Goal: Task Accomplishment & Management: Complete application form

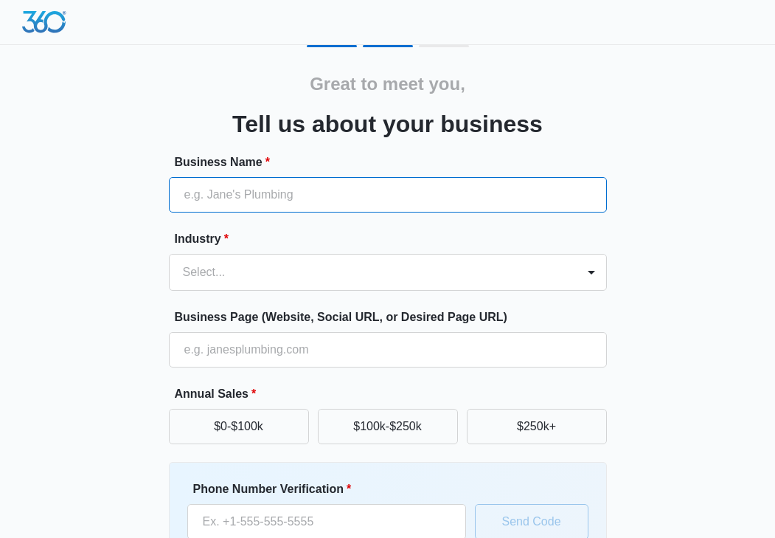
click at [344, 189] on input "Business Name *" at bounding box center [388, 194] width 438 height 35
type input "JLuxx"
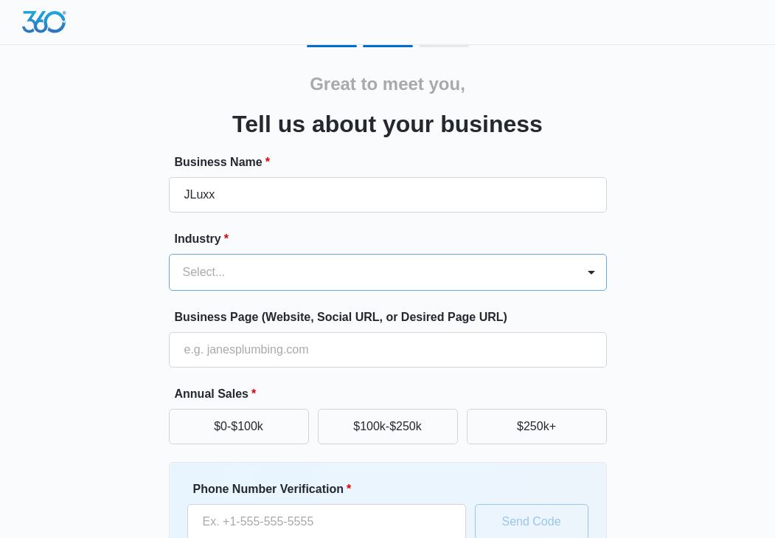
click at [311, 261] on div "Select..." at bounding box center [373, 272] width 407 height 35
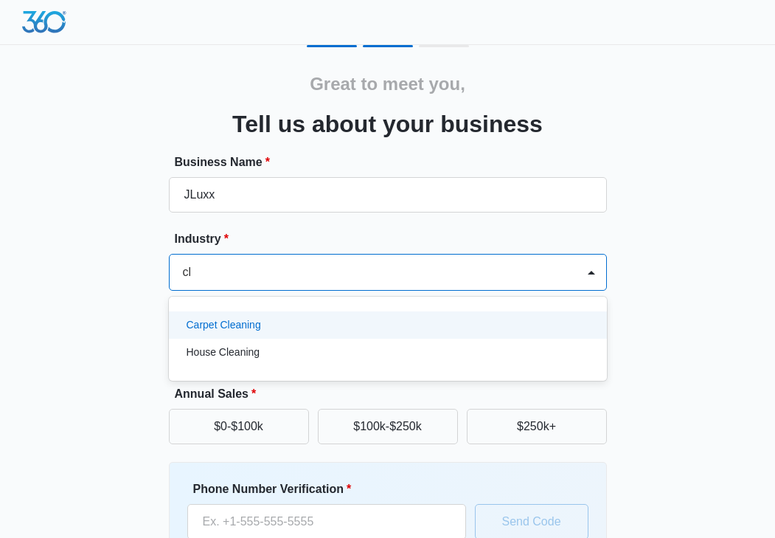
type input "c"
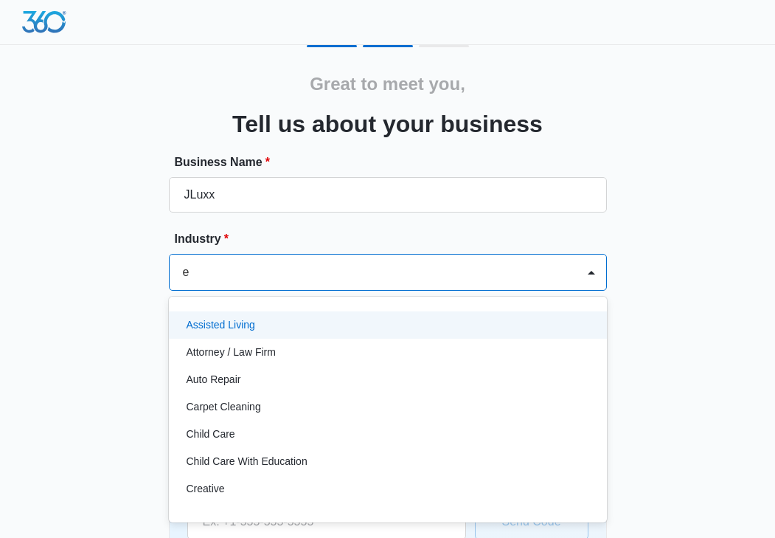
type input "ec"
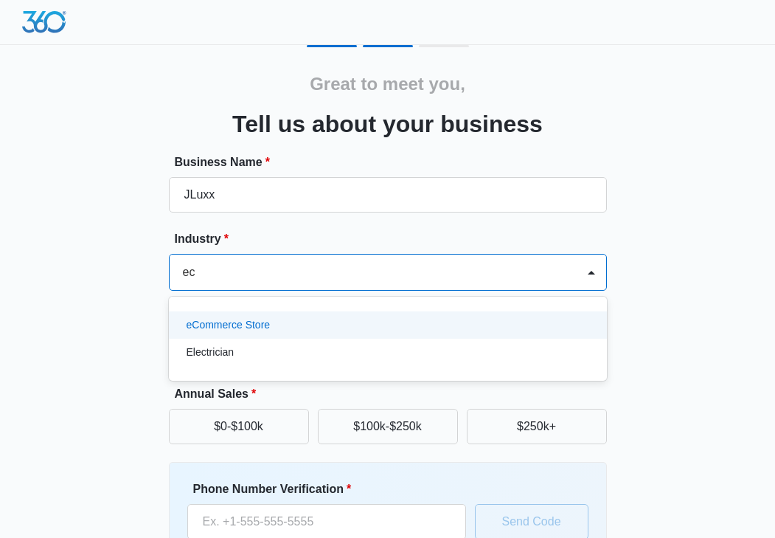
click at [265, 316] on div "eCommerce Store" at bounding box center [388, 324] width 438 height 27
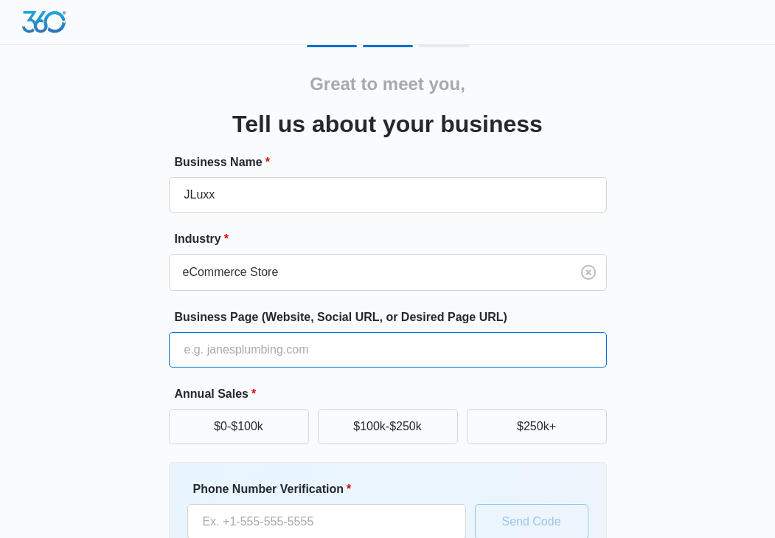
click at [270, 353] on input "Business Page (Website, Social URL, or Desired Page URL)" at bounding box center [388, 349] width 438 height 35
paste input "https://admin.shopify.com/store/wax5cm-07/themes?appLoadId=f129b25a-afda-485d-8…"
type input "https://admin.shopify.com/store/wax5cm-07/themes?appLoadId=f129b25a-afda-485d-8…"
click at [314, 353] on input "https://admin.shopify.com/store/wax5cm-07/themes?appLoadId=f129b25a-afda-485d-8…" at bounding box center [388, 349] width 438 height 35
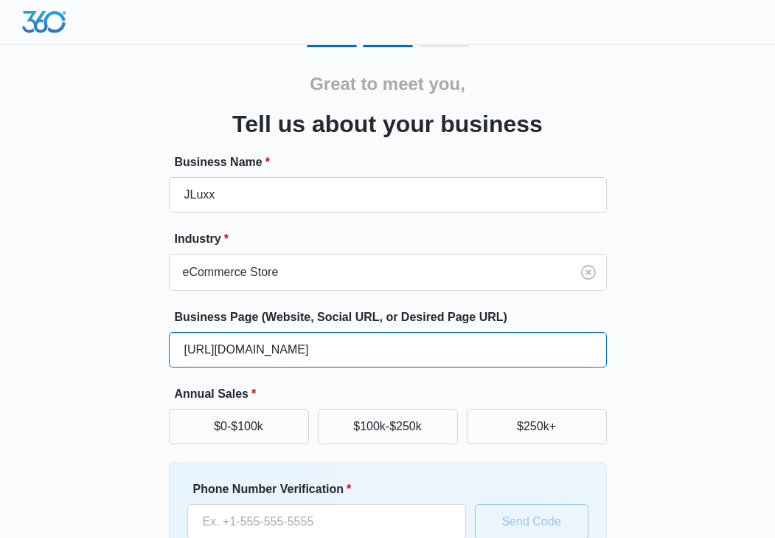
click at [314, 353] on input "https://admin.shopify.com/store/wax5cm-07/themes?appLoadId=f129b25a-afda-485d-8…" at bounding box center [388, 349] width 438 height 35
paste input "https://admin.shopify.com/store/wax5cm-07"
type input "https://admin.shopify.com/store/wax5cm-07"
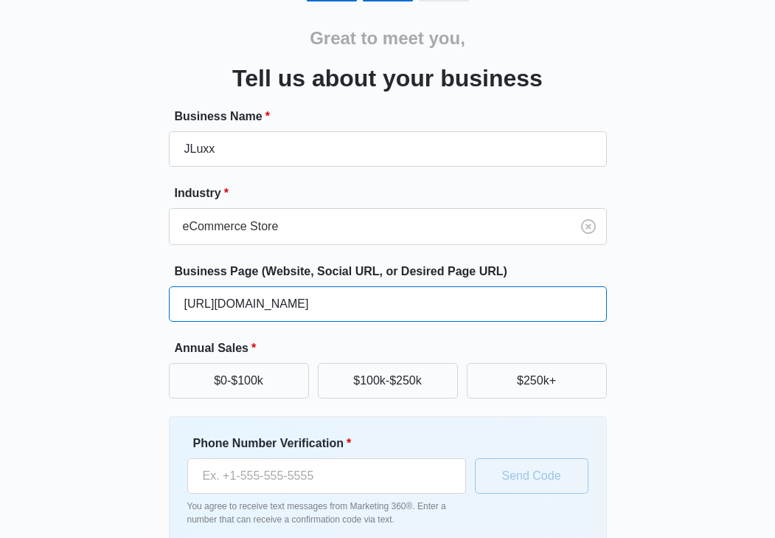
scroll to position [40, 0]
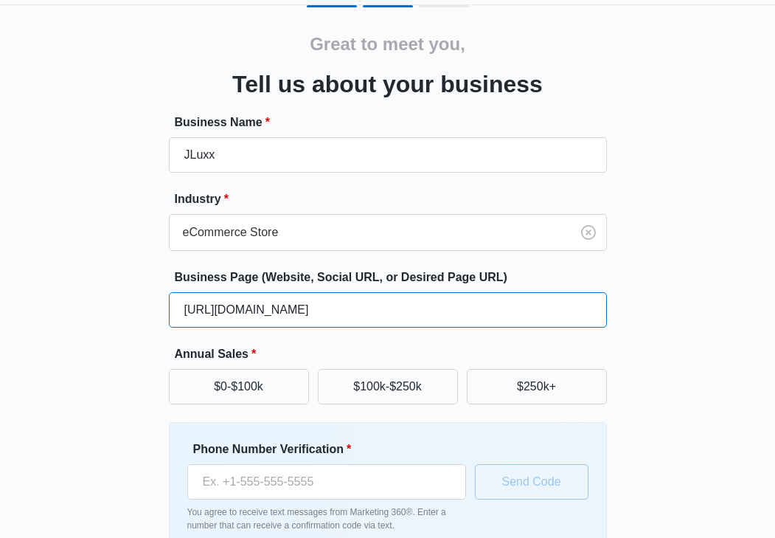
click at [325, 315] on input "https://admin.shopify.com/store/wax5cm-07" at bounding box center [388, 309] width 438 height 35
paste input "https://wax5cm-07.myshopify.com/"
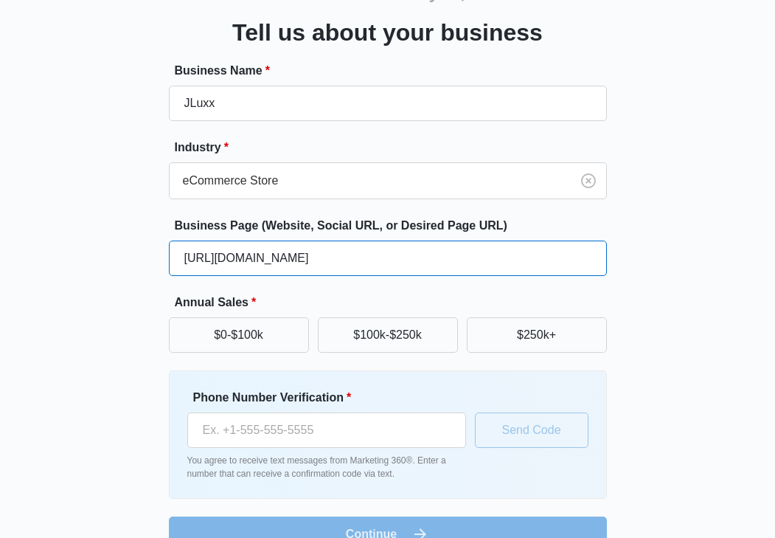
scroll to position [94, 0]
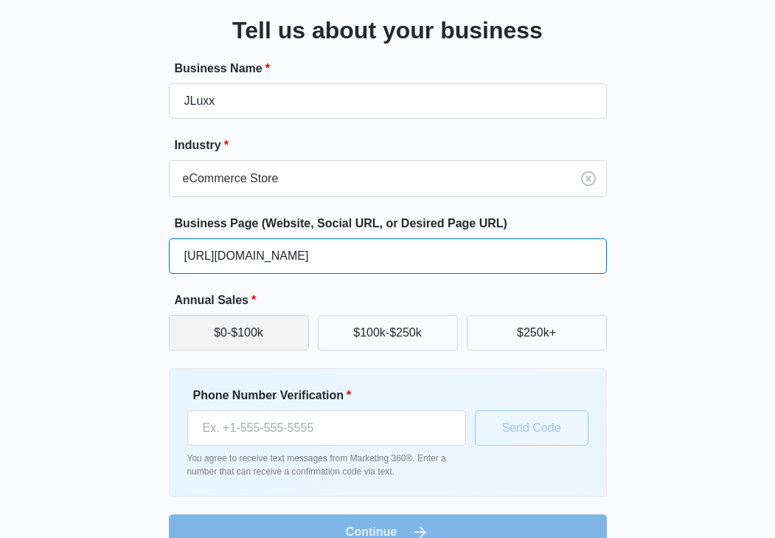
type input "https://wax5cm-07.myshopify.com/"
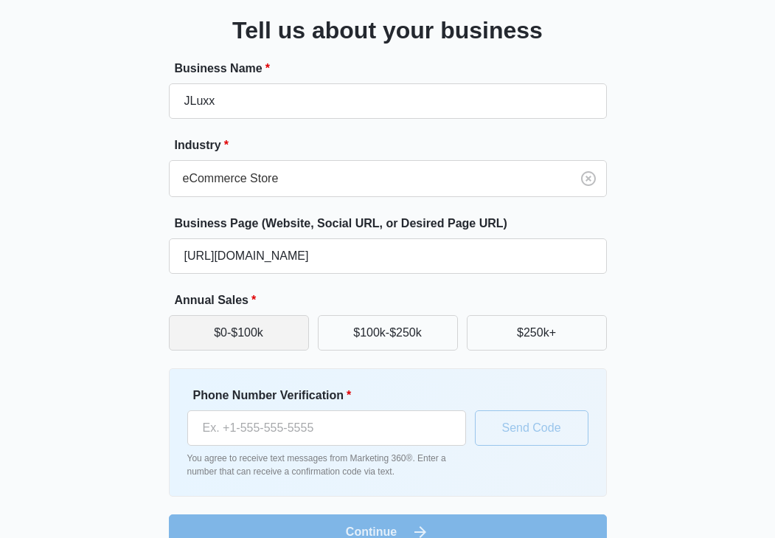
click at [286, 328] on button "$0-$100k" at bounding box center [239, 332] width 140 height 35
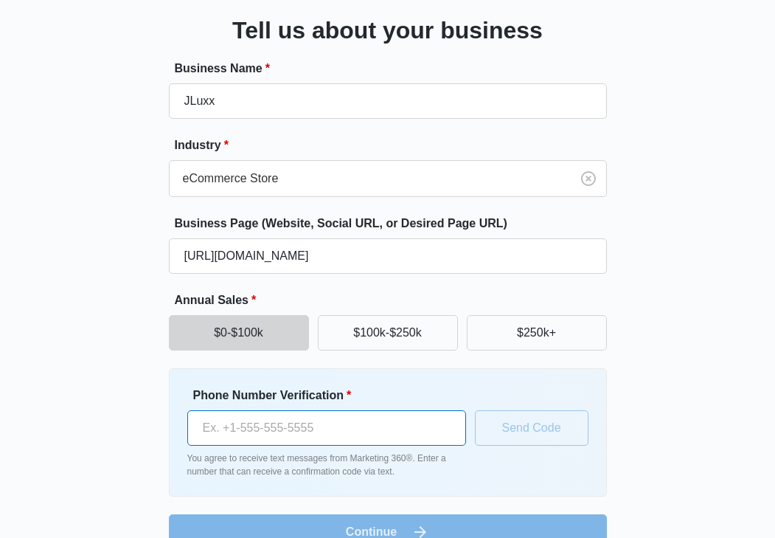
click at [337, 435] on input "Phone Number Verification *" at bounding box center [326, 427] width 279 height 35
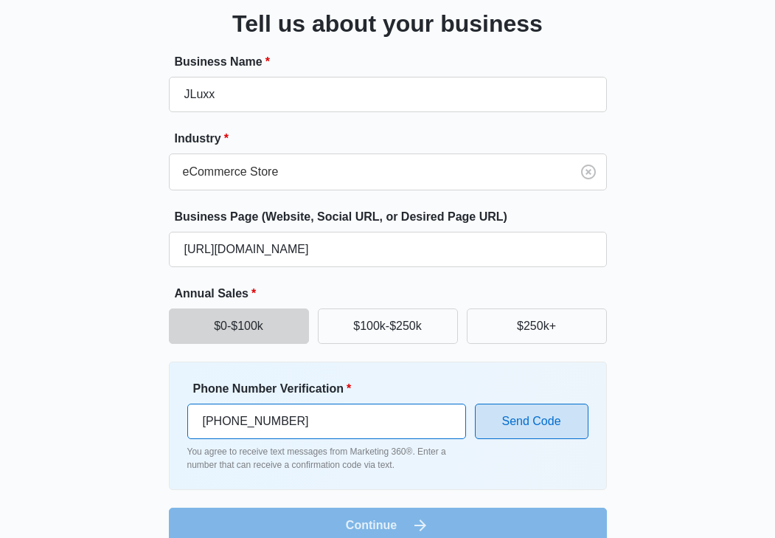
scroll to position [103, 0]
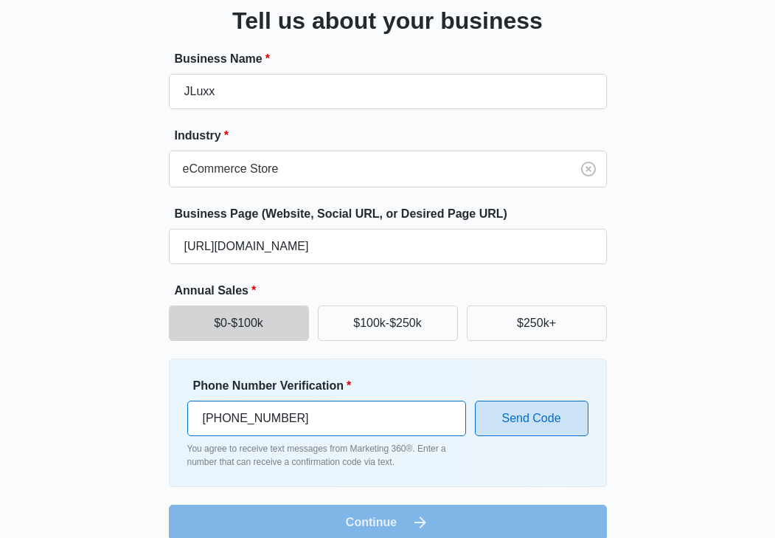
type input "(631) 644-2854"
click at [528, 426] on button "Send Code" at bounding box center [532, 418] width 114 height 35
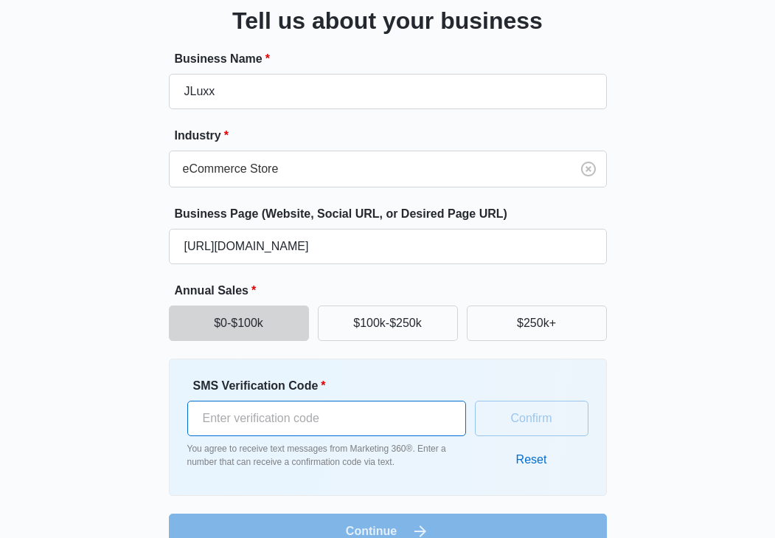
click at [367, 423] on input "SMS Verification Code *" at bounding box center [326, 418] width 279 height 35
type input "755446"
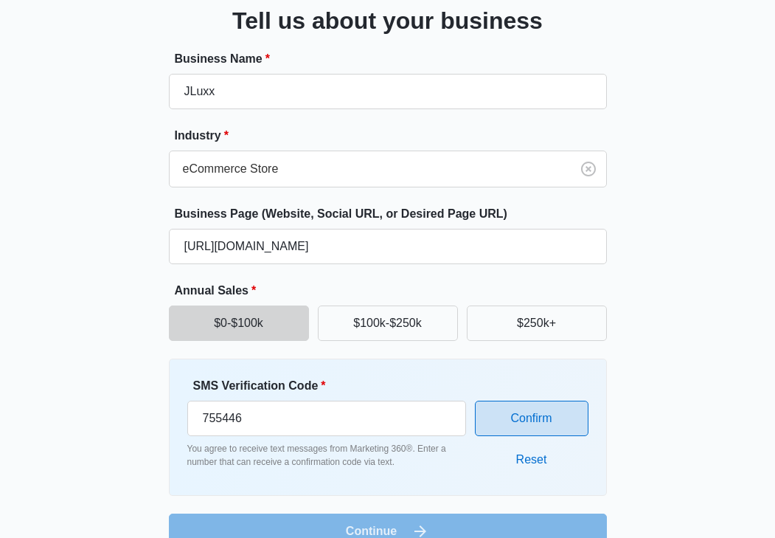
click at [522, 414] on button "Confirm" at bounding box center [532, 418] width 114 height 35
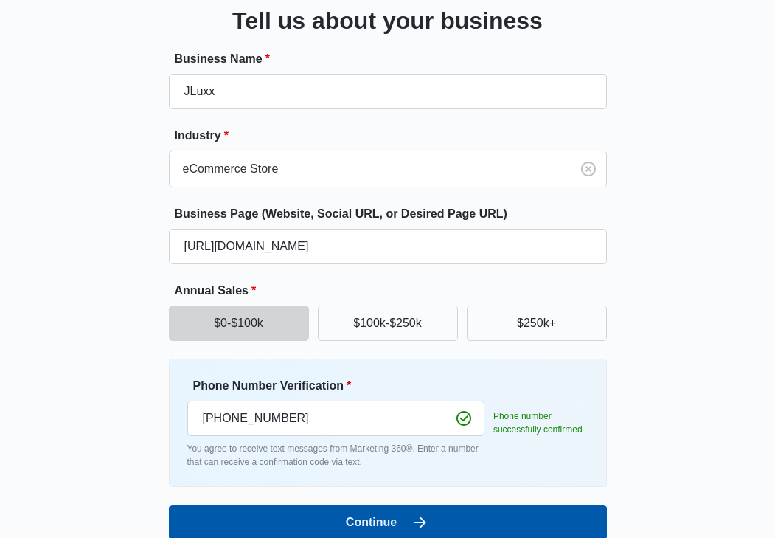
click at [488, 519] on button "Continue" at bounding box center [388, 522] width 438 height 35
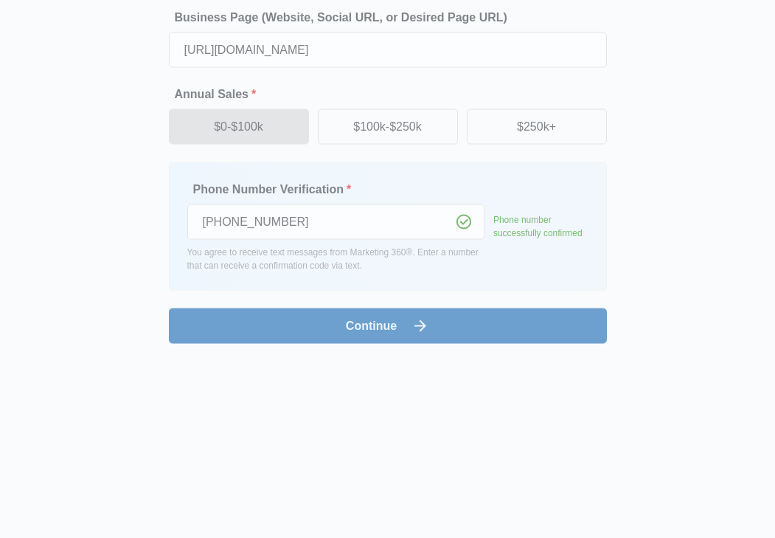
scroll to position [0, 0]
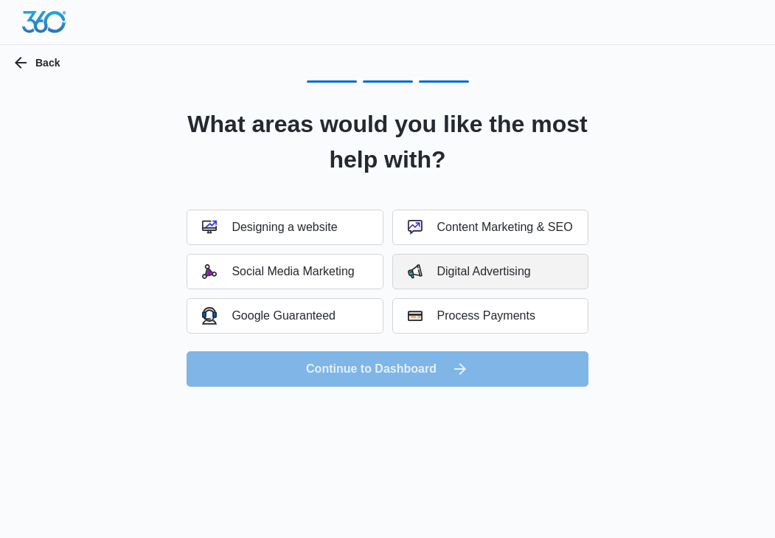
click at [415, 262] on button "Digital Advertising" at bounding box center [491, 271] width 196 height 35
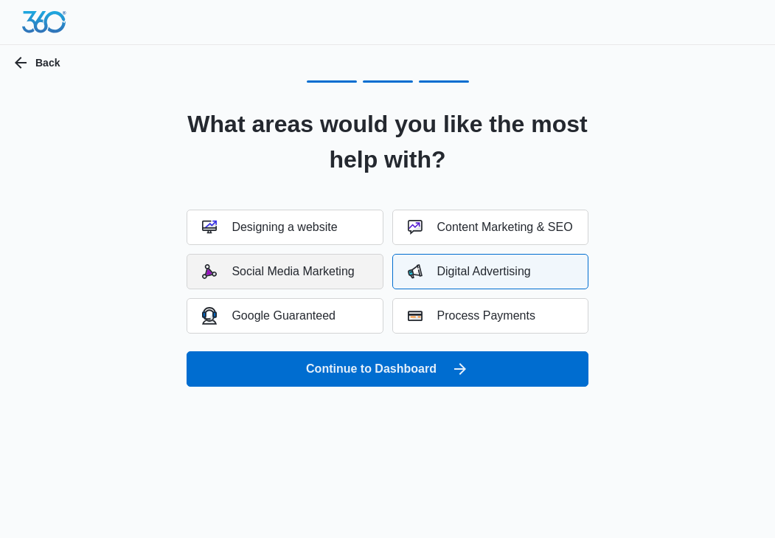
click at [356, 263] on button "Social Media Marketing" at bounding box center [285, 271] width 196 height 35
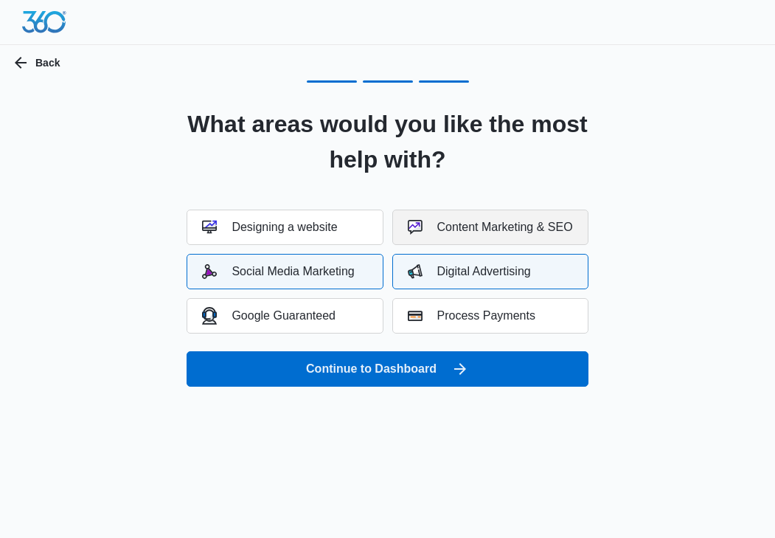
click at [421, 235] on button "Content Marketing & SEO" at bounding box center [491, 227] width 196 height 35
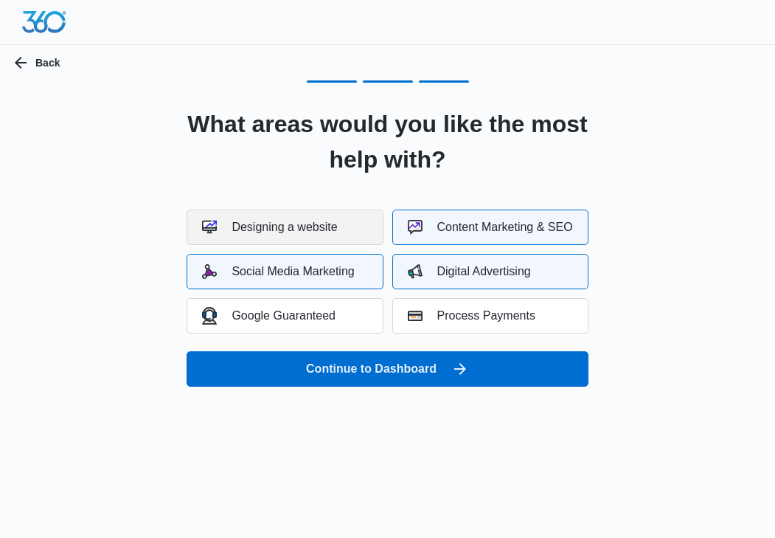
click at [318, 224] on div "Designing a website" at bounding box center [269, 227] width 135 height 15
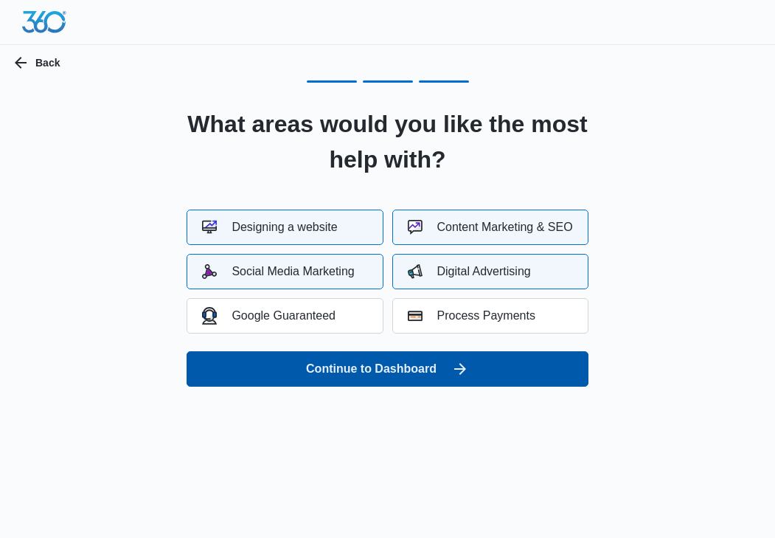
click at [382, 374] on button "Continue to Dashboard" at bounding box center [387, 368] width 401 height 35
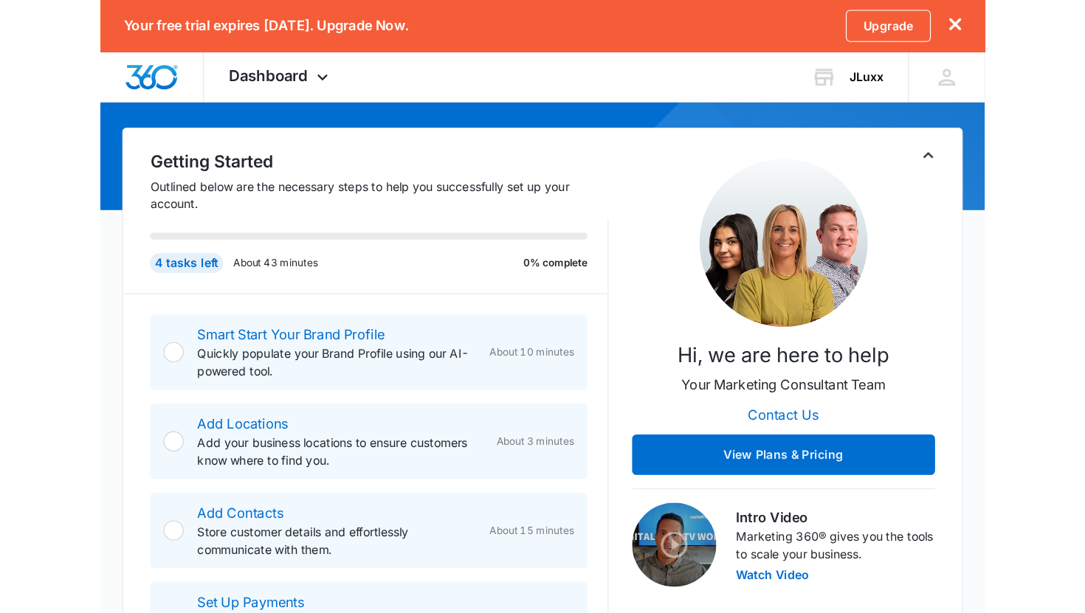
scroll to position [133, 0]
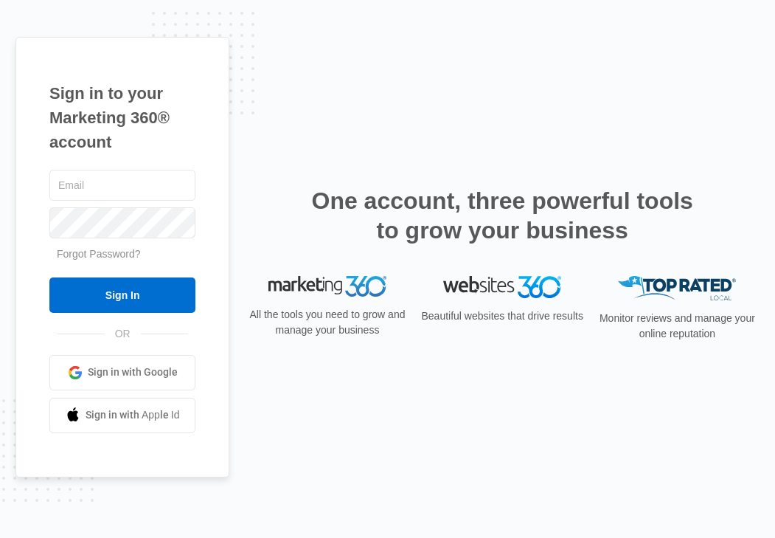
click at [154, 379] on span "Sign in with Google" at bounding box center [133, 372] width 90 height 15
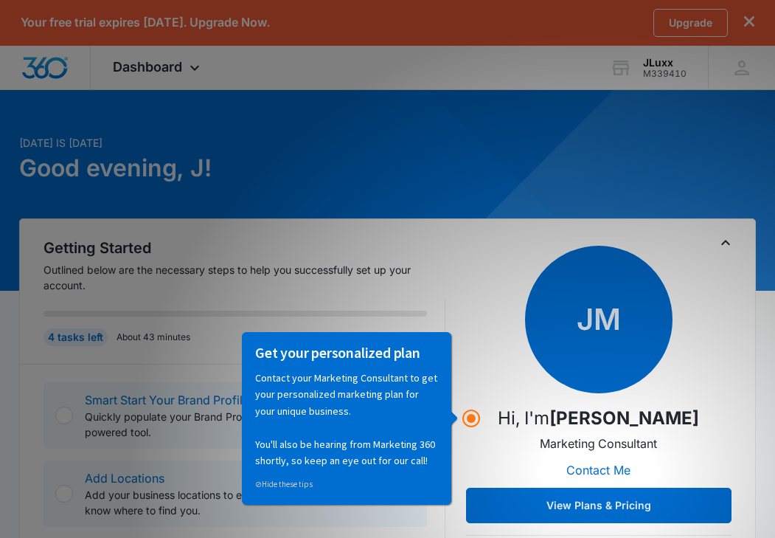
scroll to position [36, 0]
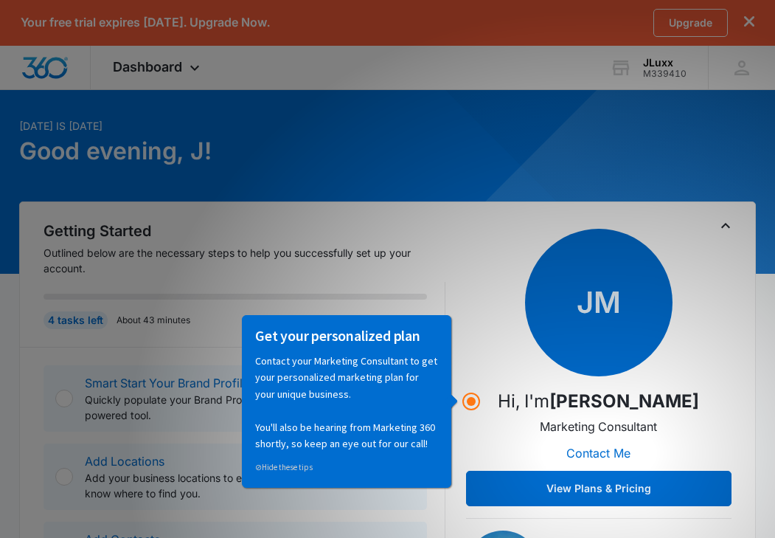
click at [413, 258] on p "Outlined below are the necessary steps to help you successfully set up your acc…" at bounding box center [244, 260] width 401 height 31
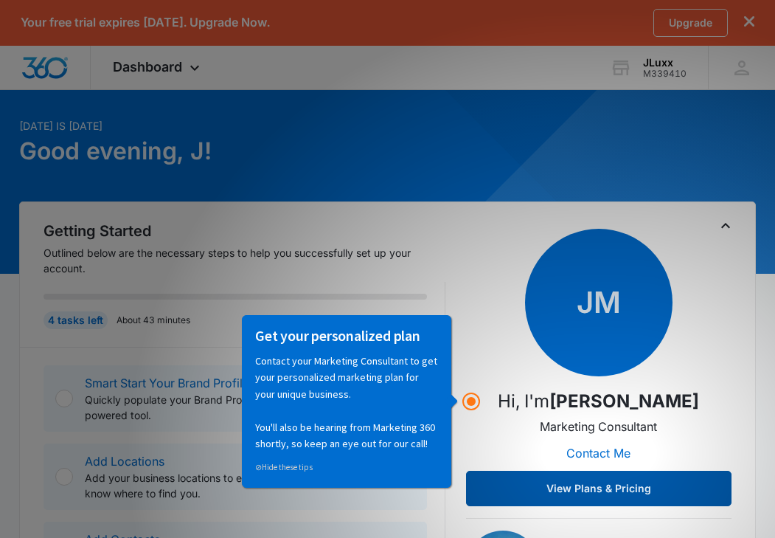
click at [607, 484] on button "View Plans & Pricing" at bounding box center [599, 488] width 266 height 35
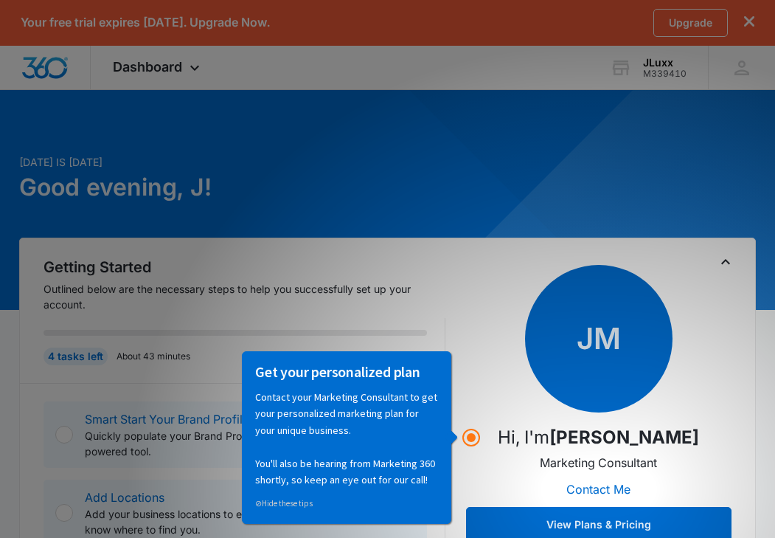
click at [332, 222] on div "Today is Sunday, October 5th Good evening, J!" at bounding box center [262, 195] width 486 height 83
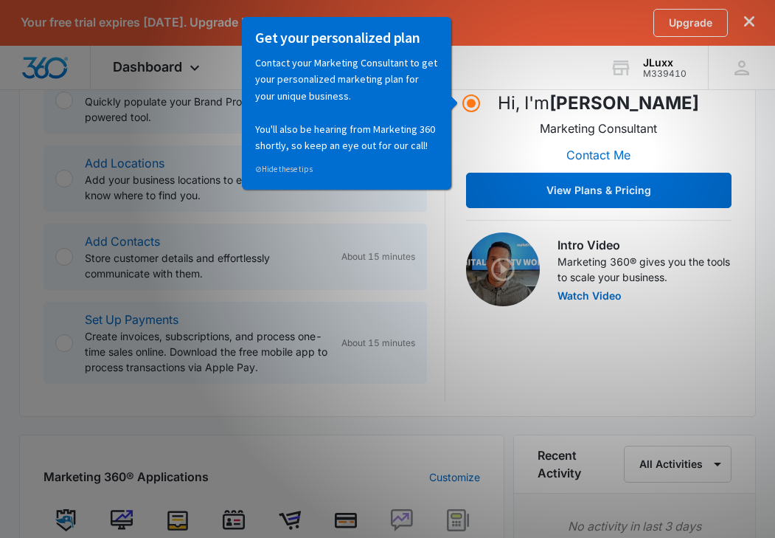
scroll to position [356, 0]
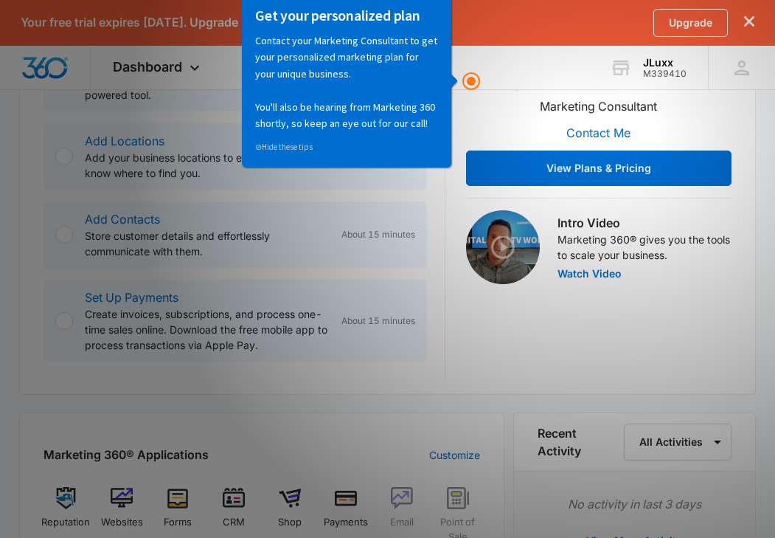
click at [401, 76] on p "Contact your Marketing Consultant to get your personalized marketing plan for y…" at bounding box center [346, 81] width 183 height 99
click at [753, 14] on div "Upgrade" at bounding box center [704, 23] width 101 height 28
click at [749, 24] on icon "dismiss this dialog" at bounding box center [750, 21] width 10 height 10
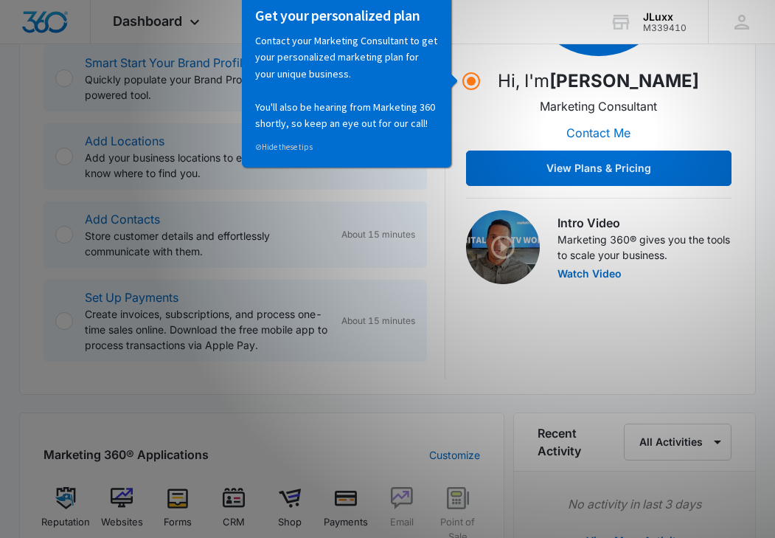
click at [476, 122] on div "JM Hi, I'm Joel McVay Marketing Consultant Contact Me View Plans & Pricing" at bounding box center [599, 47] width 266 height 277
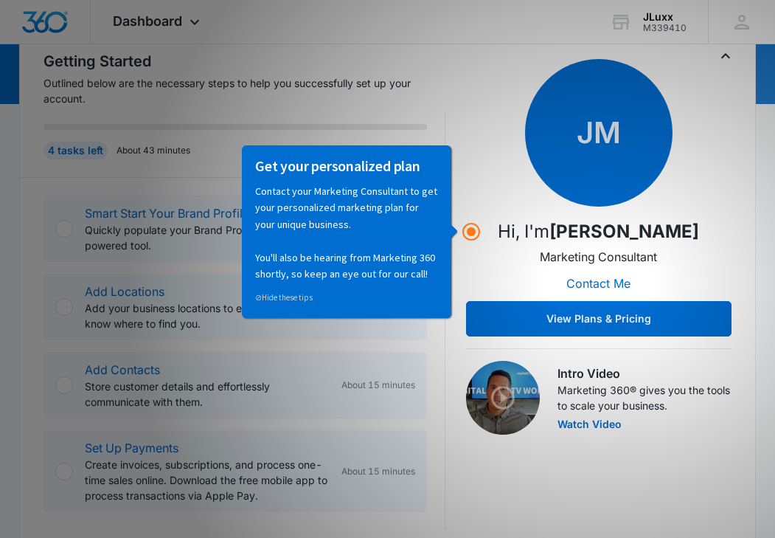
scroll to position [60, 0]
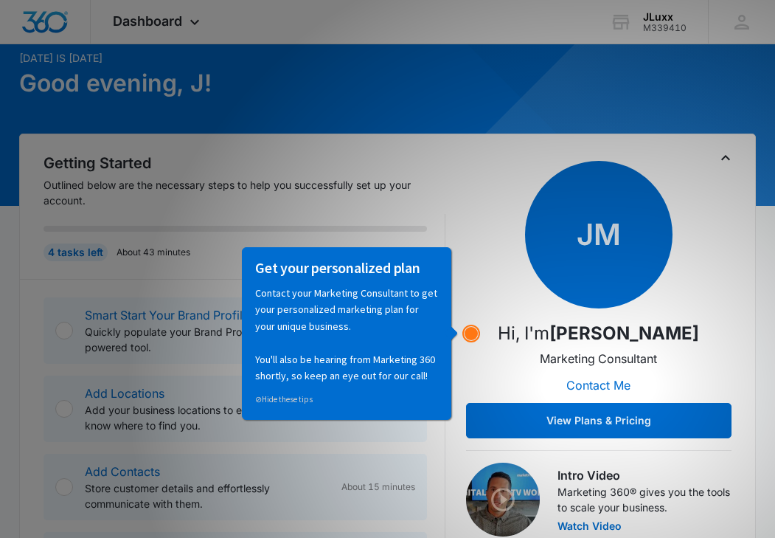
click at [471, 334] on circle "Hotspot (open by clicking or pressing space/enter)" at bounding box center [471, 333] width 13 height 13
click at [466, 332] on circle "Hotspot (open by clicking or pressing space/enter)" at bounding box center [471, 333] width 13 height 13
click at [468, 332] on circle "Hotspot (open by clicking or pressing space/enter)" at bounding box center [471, 333] width 13 height 13
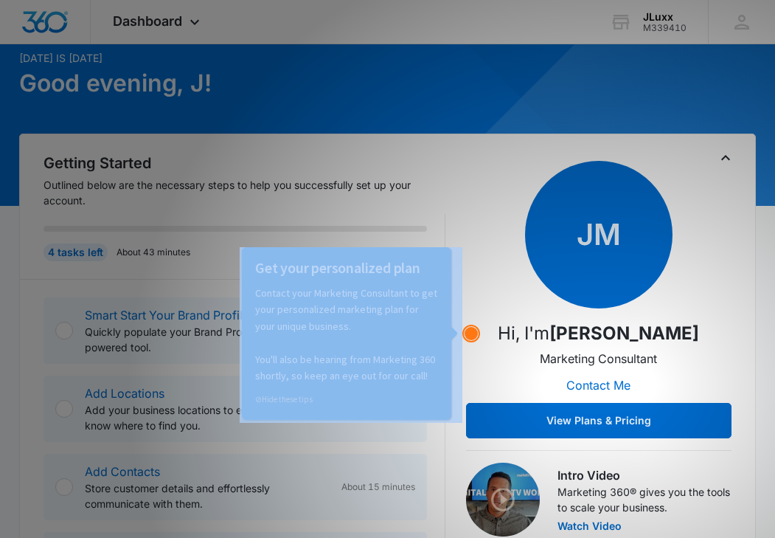
click at [468, 332] on g "Hotspot (open by clicking or pressing space/enter)" at bounding box center [471, 333] width 16 height 16
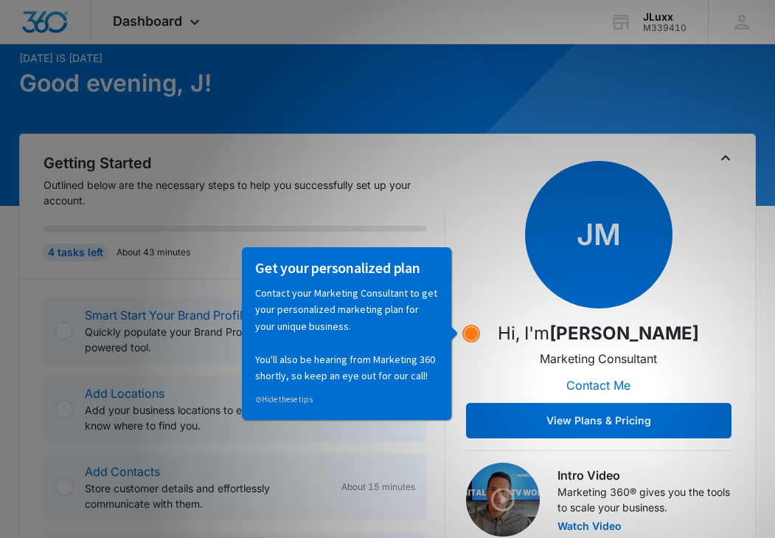
click at [468, 327] on icon "Hotspot (open by clicking or pressing space/enter)" at bounding box center [472, 334] width 18 height 18
click at [466, 327] on circle "Hotspot (open by clicking or pressing space/enter)" at bounding box center [471, 333] width 16 height 16
click at [474, 334] on circle "Hotspot (open by clicking or pressing space/enter)" at bounding box center [471, 333] width 13 height 13
click at [376, 328] on p "Contact your Marketing Consultant to get your personalized marketing plan for y…" at bounding box center [346, 333] width 183 height 99
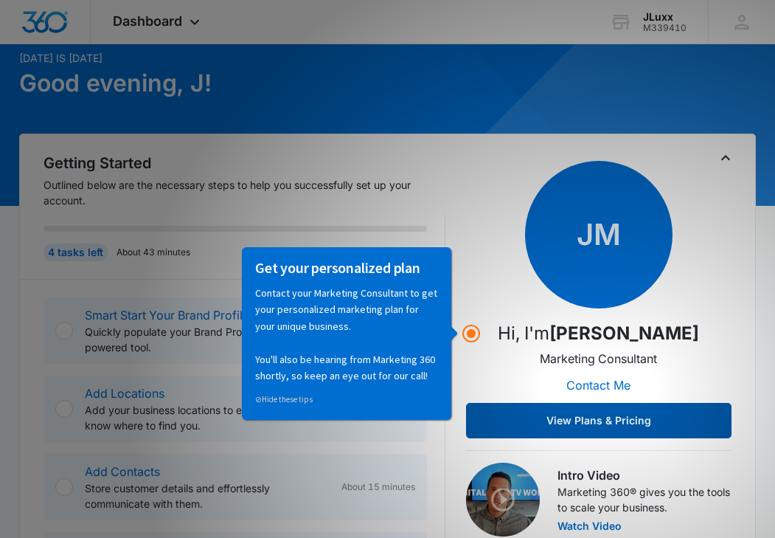
click at [575, 420] on button "View Plans & Pricing" at bounding box center [599, 420] width 266 height 35
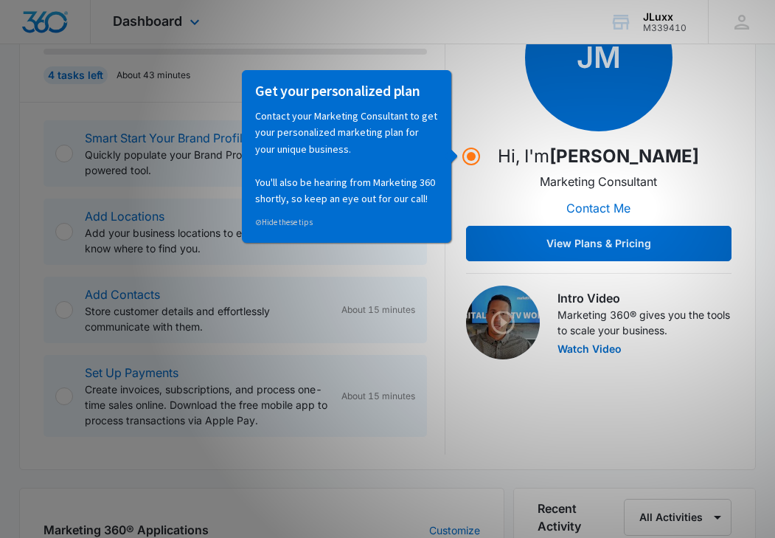
scroll to position [240, 0]
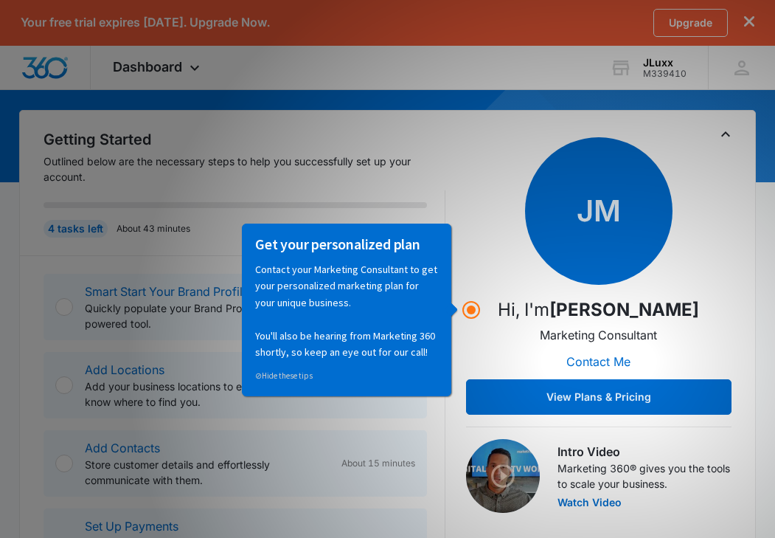
scroll to position [153, 0]
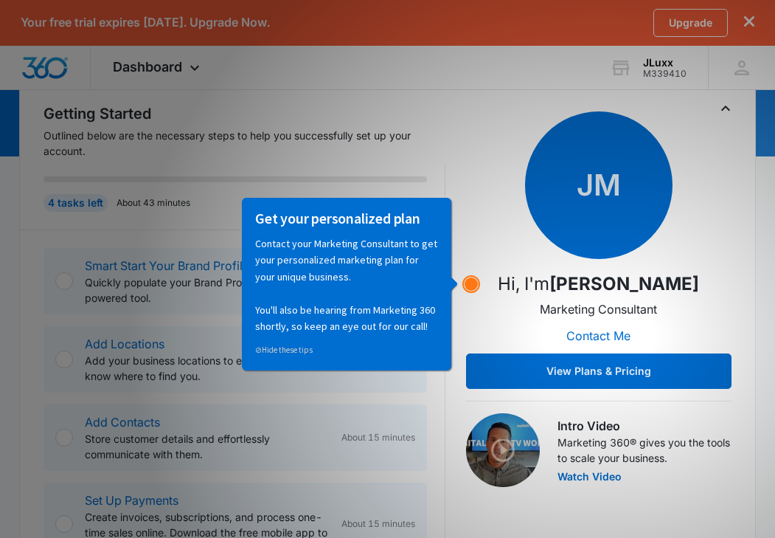
click at [468, 285] on circle "Hotspot (open by clicking or pressing space/enter)" at bounding box center [471, 283] width 13 height 13
click at [470, 284] on circle "Hotspot (open by clicking or pressing space/enter)" at bounding box center [471, 283] width 13 height 13
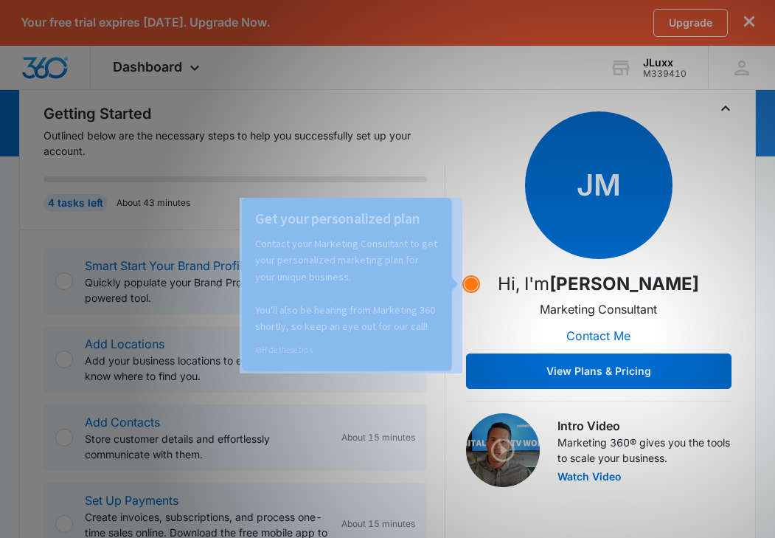
click at [471, 284] on circle "Hotspot (open by clicking or pressing space/enter)" at bounding box center [471, 283] width 13 height 13
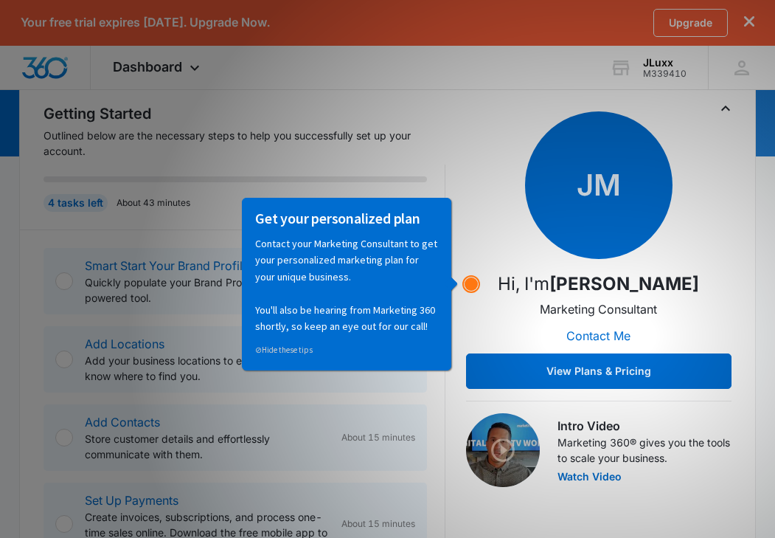
click at [473, 291] on icon "Hotspot (open by clicking or pressing space/enter)" at bounding box center [472, 284] width 18 height 18
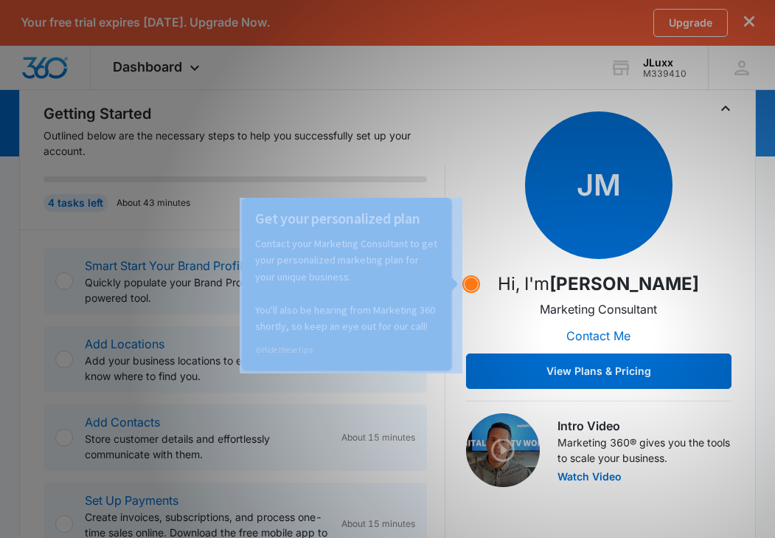
click at [473, 291] on icon "Hotspot (open by clicking or pressing space/enter)" at bounding box center [472, 284] width 18 height 18
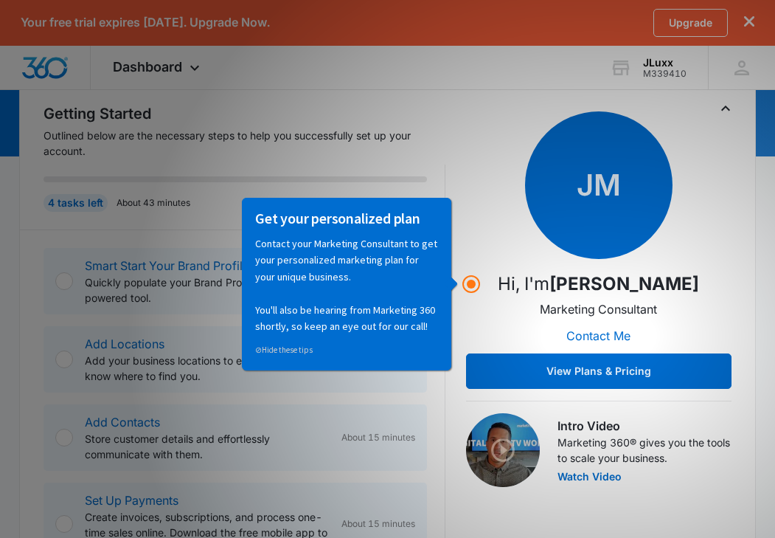
click at [414, 286] on p "Contact your Marketing Consultant to get your personalized marketing plan for y…" at bounding box center [346, 284] width 183 height 99
click at [470, 284] on circle "Hotspot (open by clicking or pressing space/enter)" at bounding box center [471, 283] width 13 height 13
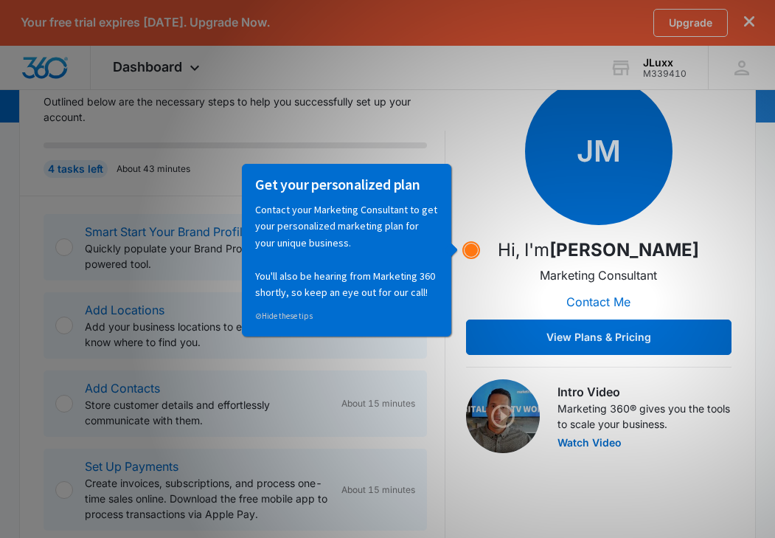
scroll to position [213, 0]
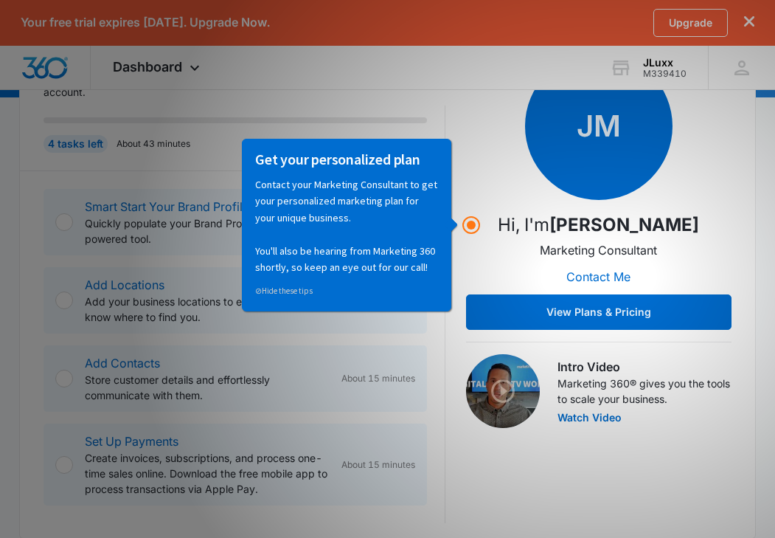
click at [90, 218] on p "Quickly populate your Brand Profile using our AI-powered tool." at bounding box center [207, 230] width 244 height 31
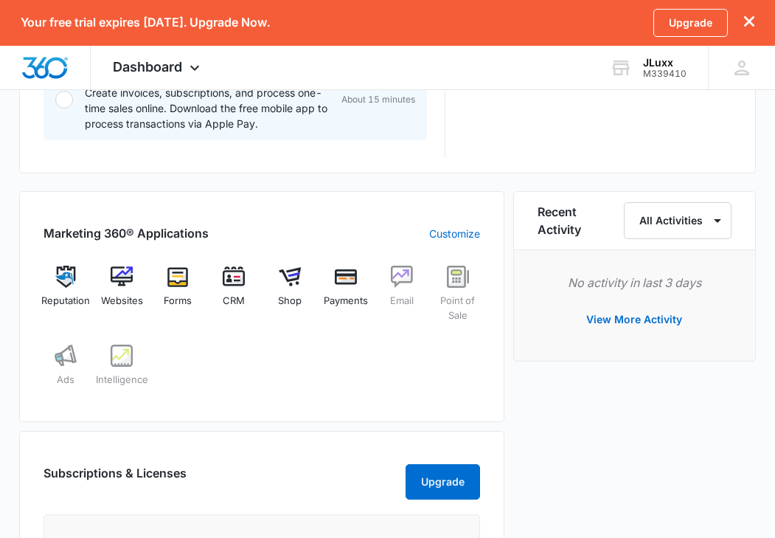
scroll to position [574, 0]
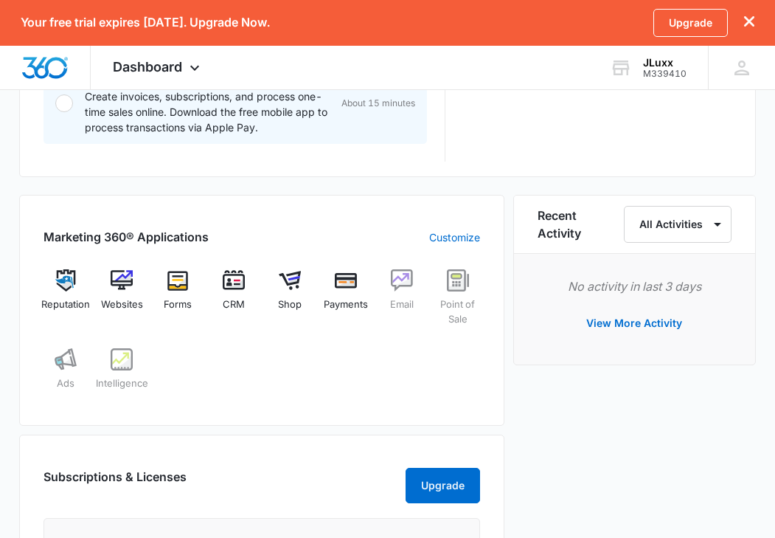
click at [745, 26] on icon "dismiss this dialog" at bounding box center [750, 21] width 10 height 10
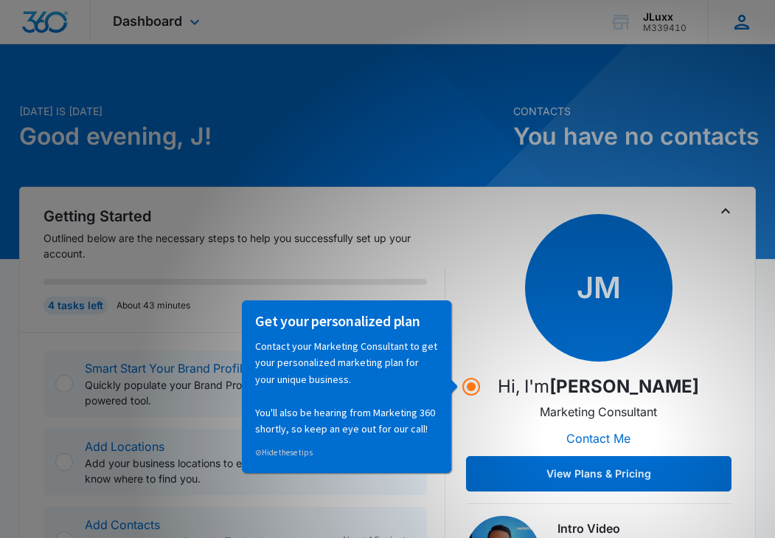
scroll to position [0, 0]
